Goal: Manage account settings

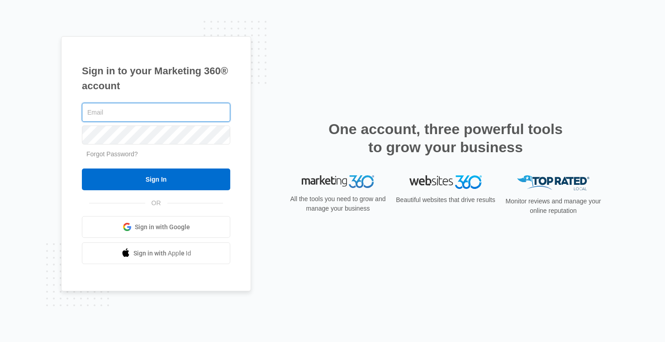
type input "[EMAIL_ADDRESS][DOMAIN_NAME]"
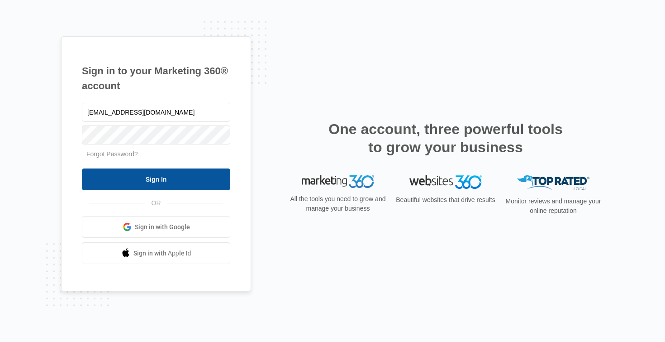
click at [180, 190] on input "Sign In" at bounding box center [156, 179] width 148 height 22
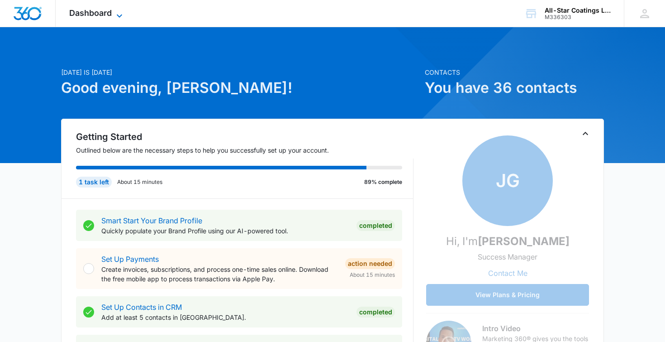
click at [114, 14] on icon at bounding box center [119, 15] width 11 height 11
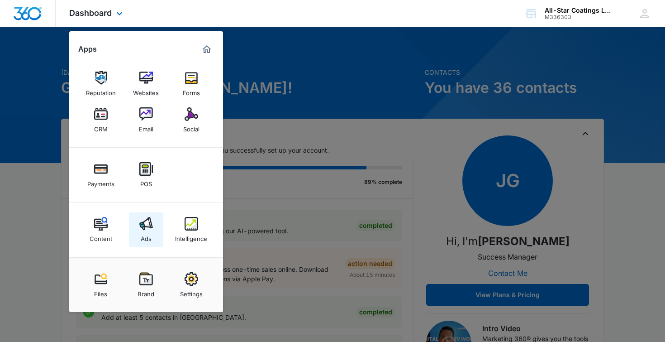
click at [144, 216] on link "Ads" at bounding box center [146, 229] width 34 height 34
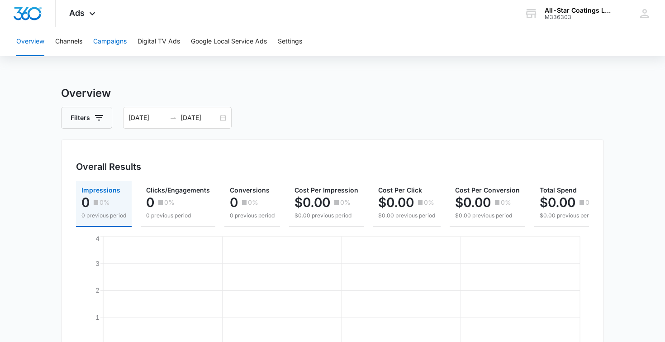
click at [110, 39] on button "Campaigns" at bounding box center [109, 41] width 33 height 29
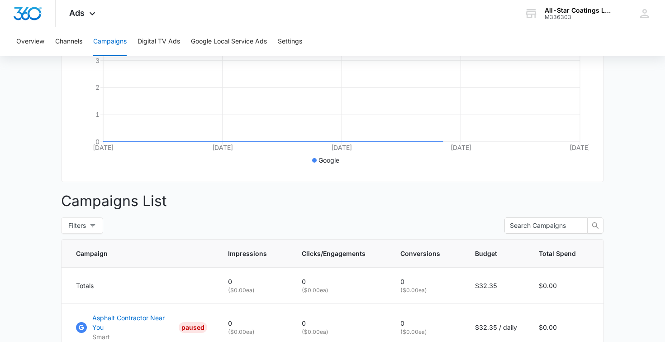
scroll to position [266, 0]
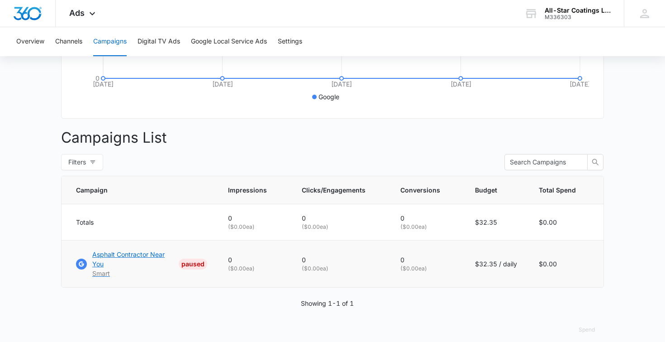
click at [139, 258] on p "Asphalt Contractor Near You" at bounding box center [133, 258] width 83 height 19
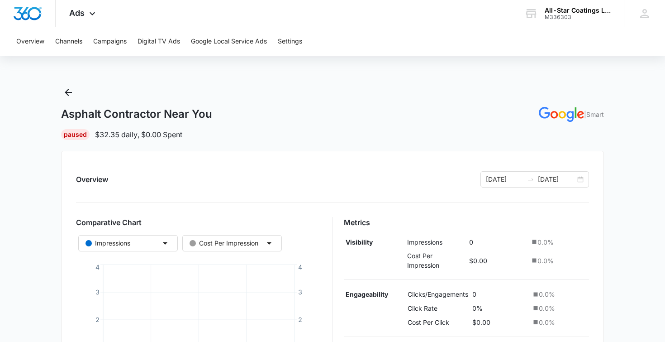
click at [72, 139] on div "Paused" at bounding box center [75, 134] width 29 height 11
click at [77, 131] on div "Paused" at bounding box center [75, 134] width 29 height 11
click at [293, 37] on button "Settings" at bounding box center [290, 41] width 24 height 29
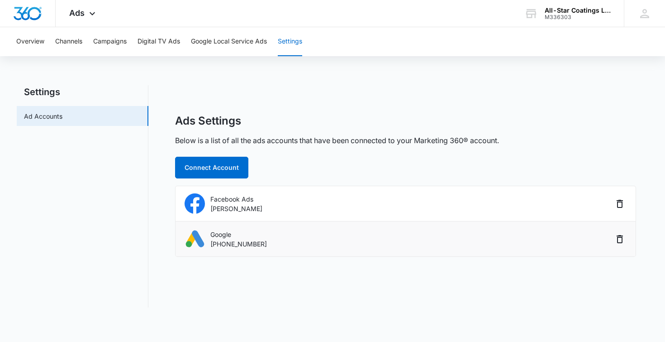
click at [275, 245] on div "Google 280-711-3097" at bounding box center [399, 238] width 428 height 20
click at [84, 14] on div "Ads Apps Reputation Websites Forms CRM Email Social Payments POS Content Ads In…" at bounding box center [84, 13] width 56 height 27
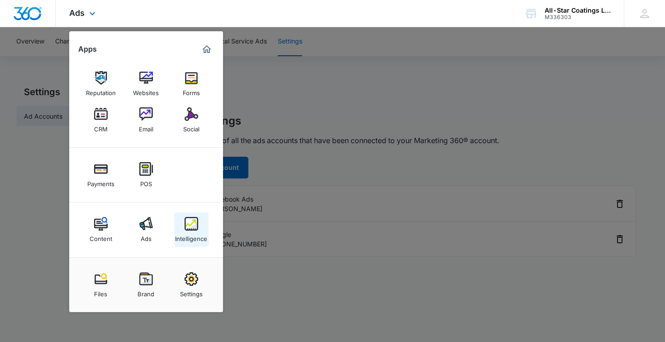
click at [188, 222] on img at bounding box center [192, 224] width 14 height 14
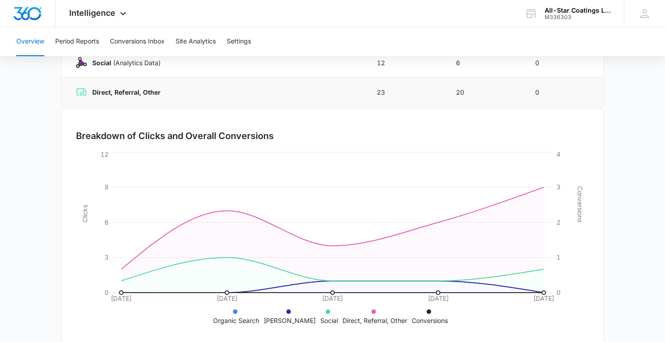
scroll to position [219, 0]
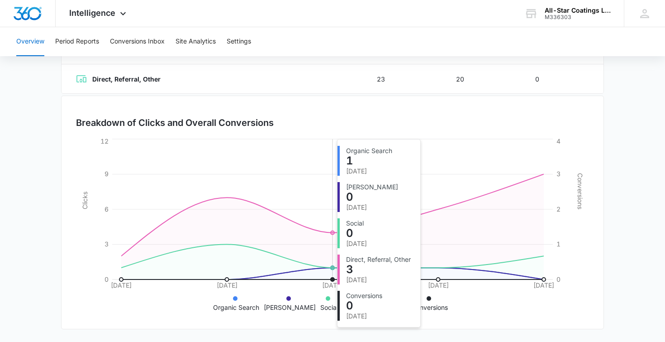
click at [341, 268] on icon at bounding box center [332, 273] width 423 height 12
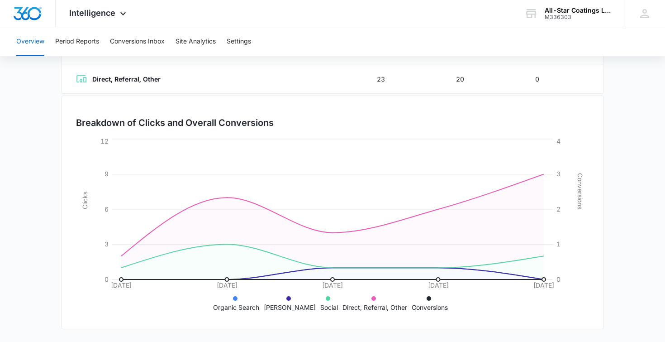
scroll to position [0, 0]
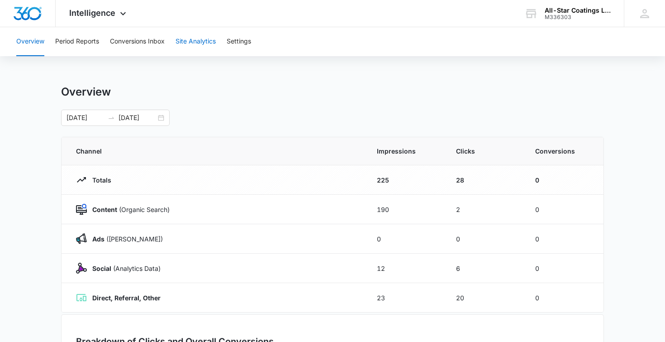
click at [203, 46] on button "Site Analytics" at bounding box center [196, 41] width 40 height 29
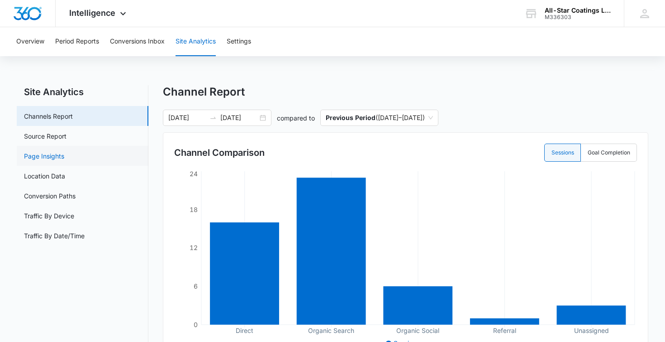
click at [64, 155] on link "Page Insights" at bounding box center [44, 156] width 40 height 10
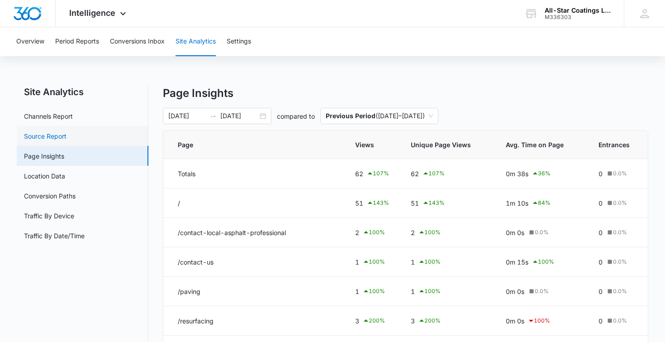
click at [67, 138] on link "Source Report" at bounding box center [45, 136] width 43 height 10
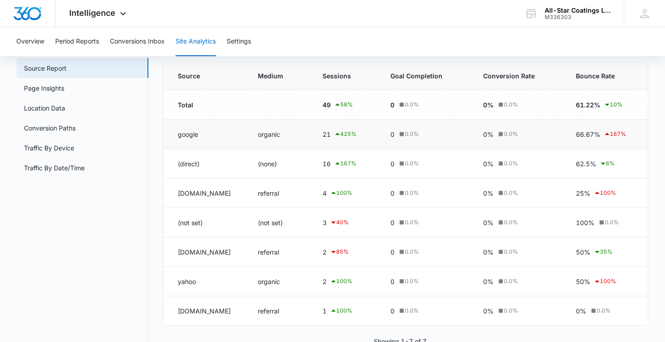
scroll to position [71, 0]
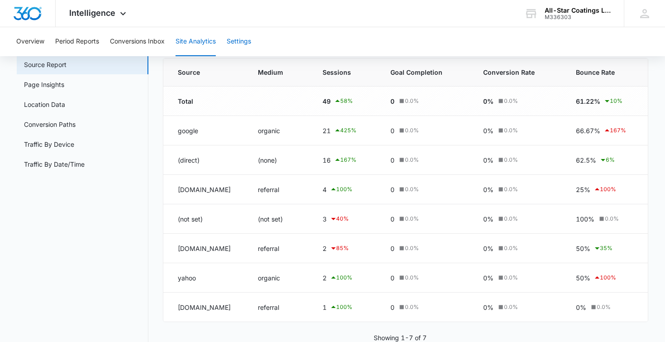
click at [249, 52] on button "Settings" at bounding box center [239, 41] width 24 height 29
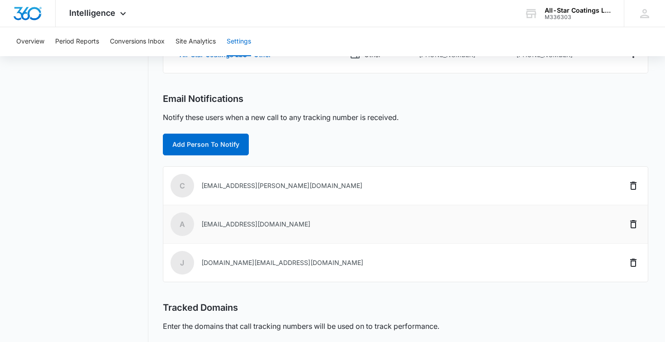
scroll to position [241, 0]
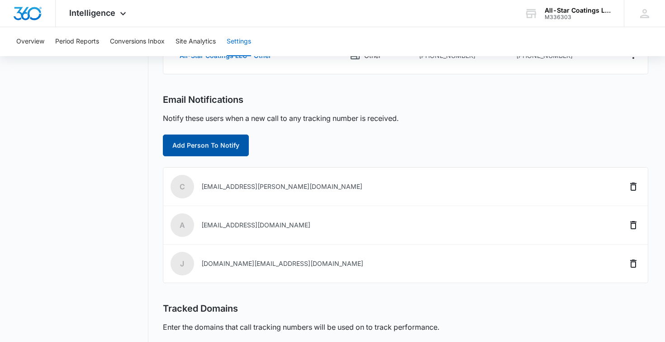
click at [232, 148] on button "Add Person To Notify" at bounding box center [206, 145] width 86 height 22
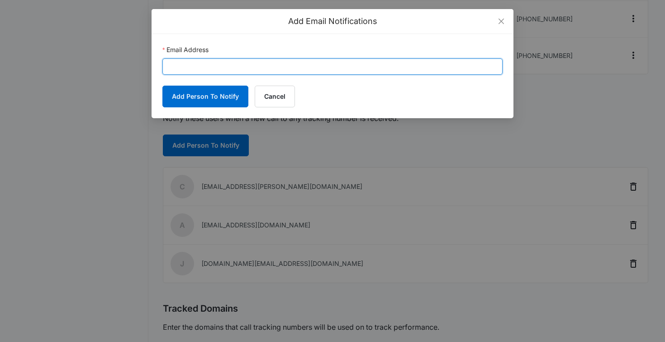
click at [249, 64] on input "Email Address" at bounding box center [332, 66] width 340 height 16
type input "conquerati17@gmail.com"
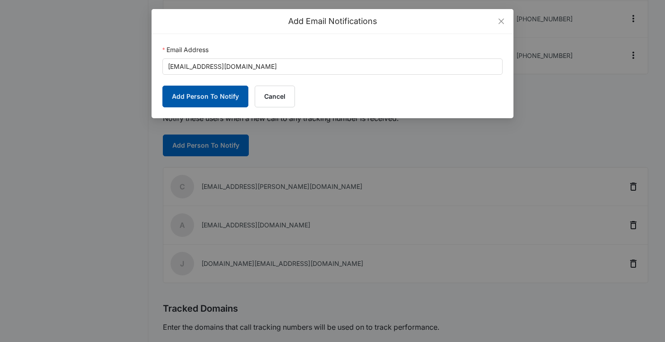
click at [178, 97] on button "Add Person To Notify" at bounding box center [205, 97] width 86 height 22
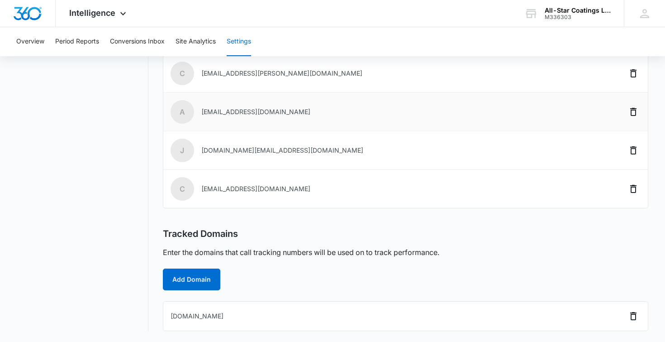
scroll to position [0, 0]
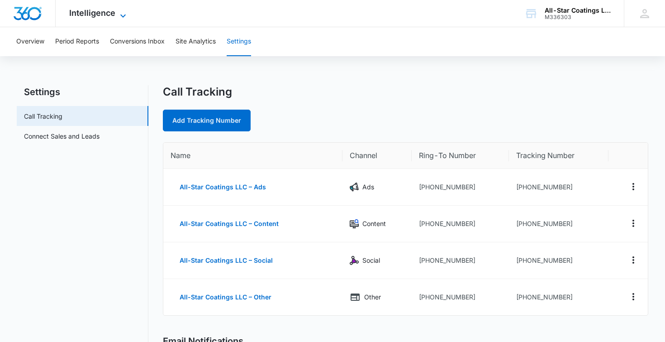
click at [120, 14] on icon at bounding box center [122, 15] width 5 height 3
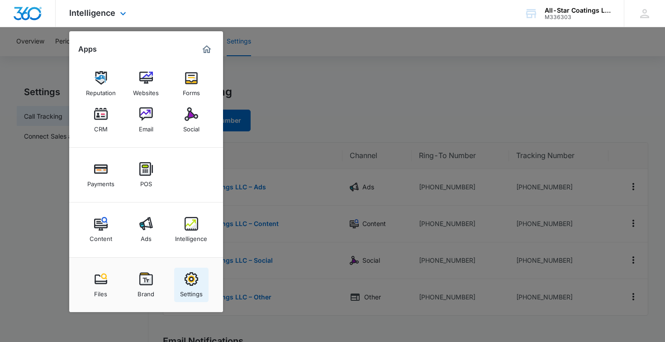
click at [187, 285] on div "Settings" at bounding box center [191, 291] width 23 height 12
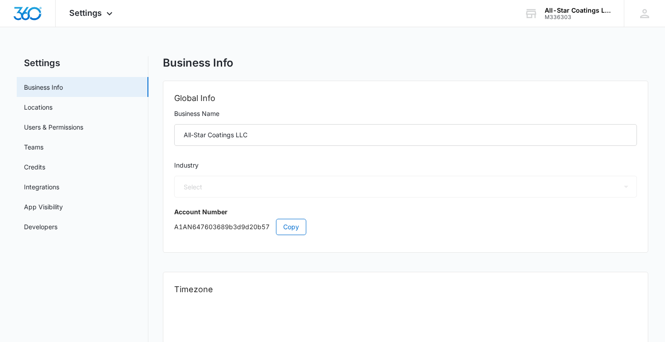
select select "52"
select select "US"
select select "America/Chicago"
click at [38, 168] on link "Credits" at bounding box center [34, 167] width 21 height 10
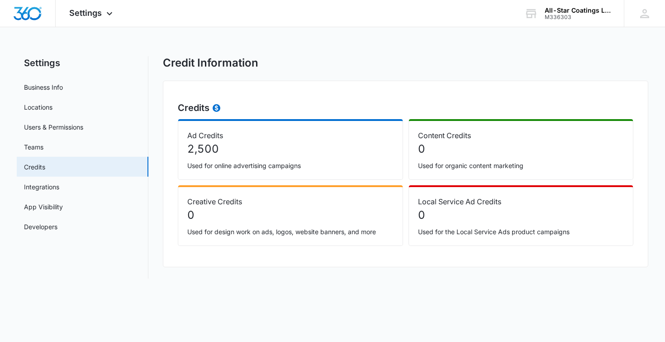
click at [344, 151] on p "2,500" at bounding box center [290, 149] width 206 height 16
